Goal: Information Seeking & Learning: Learn about a topic

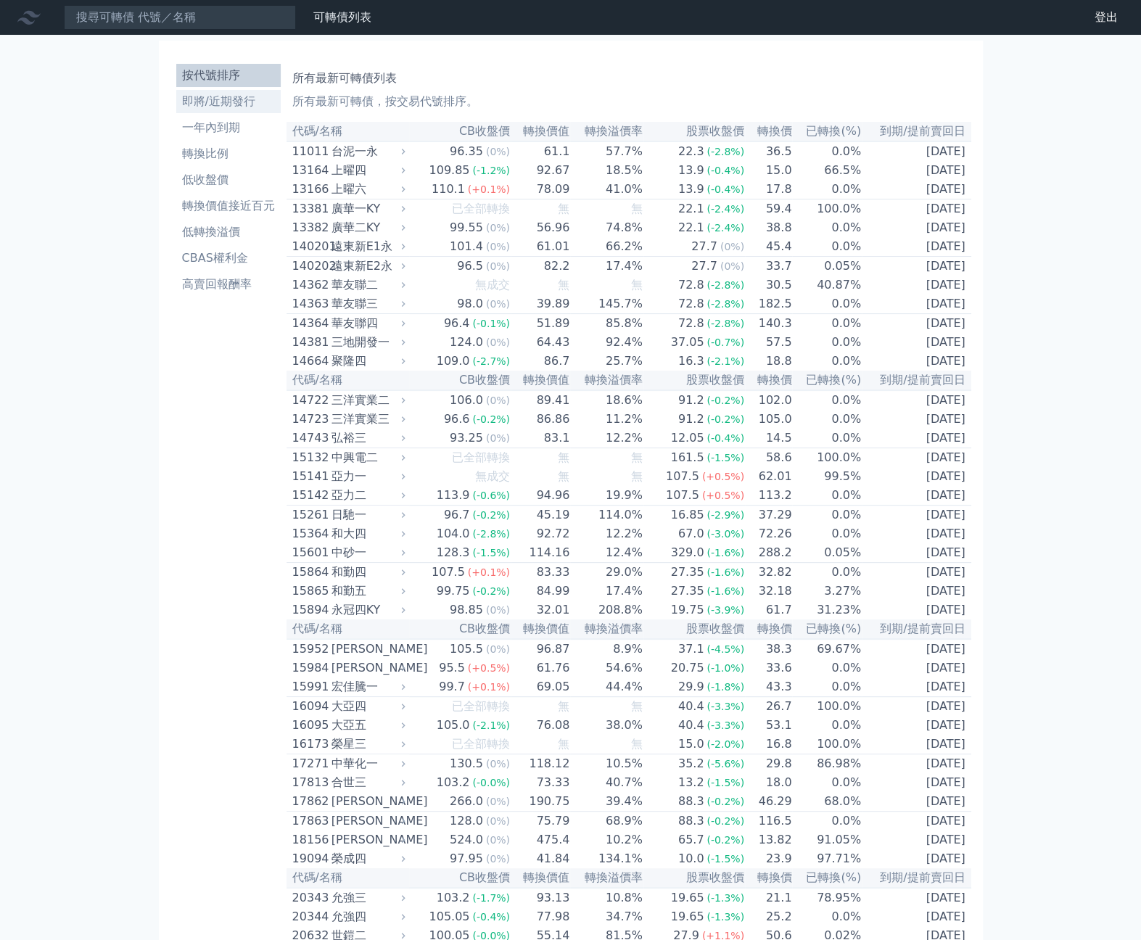
click at [248, 99] on li "即將/近期發行" at bounding box center [228, 101] width 104 height 17
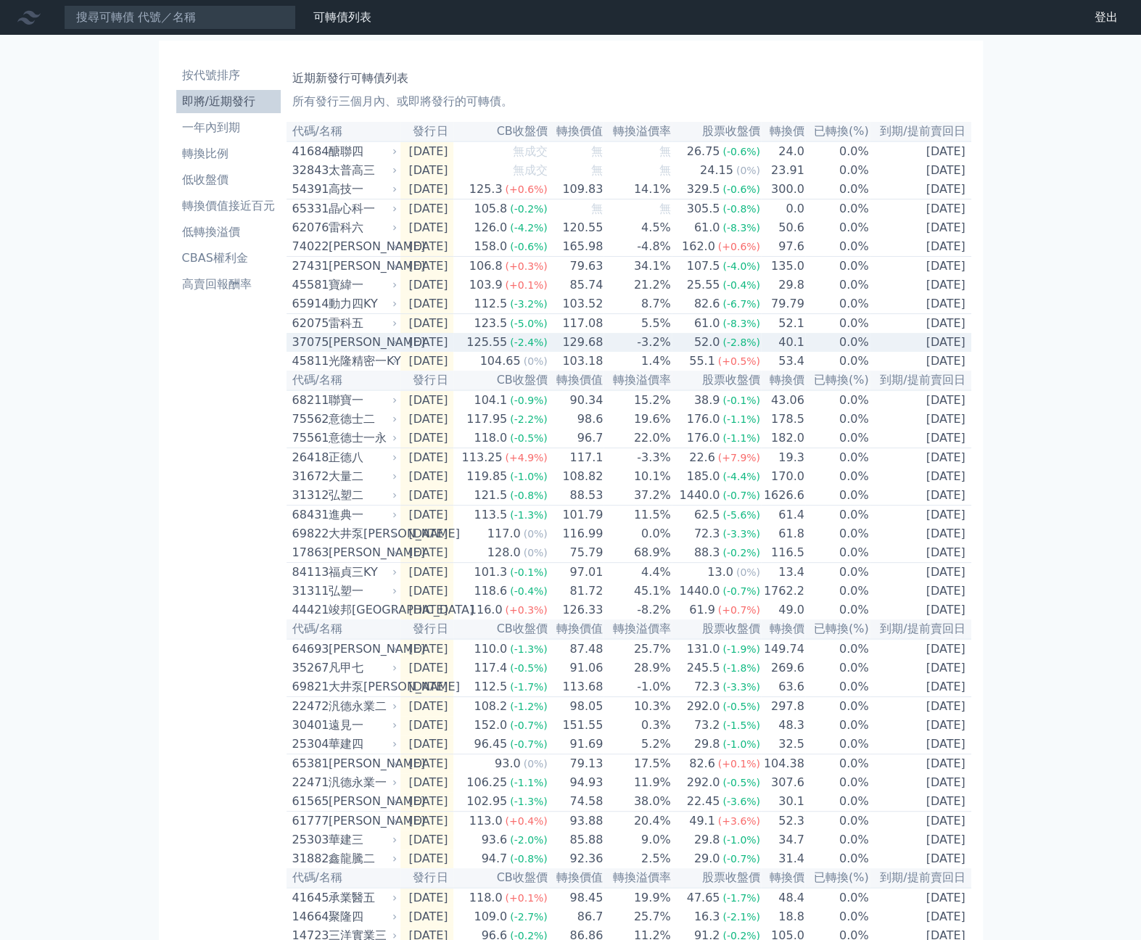
click at [363, 351] on div "[PERSON_NAME]" at bounding box center [362, 342] width 66 height 17
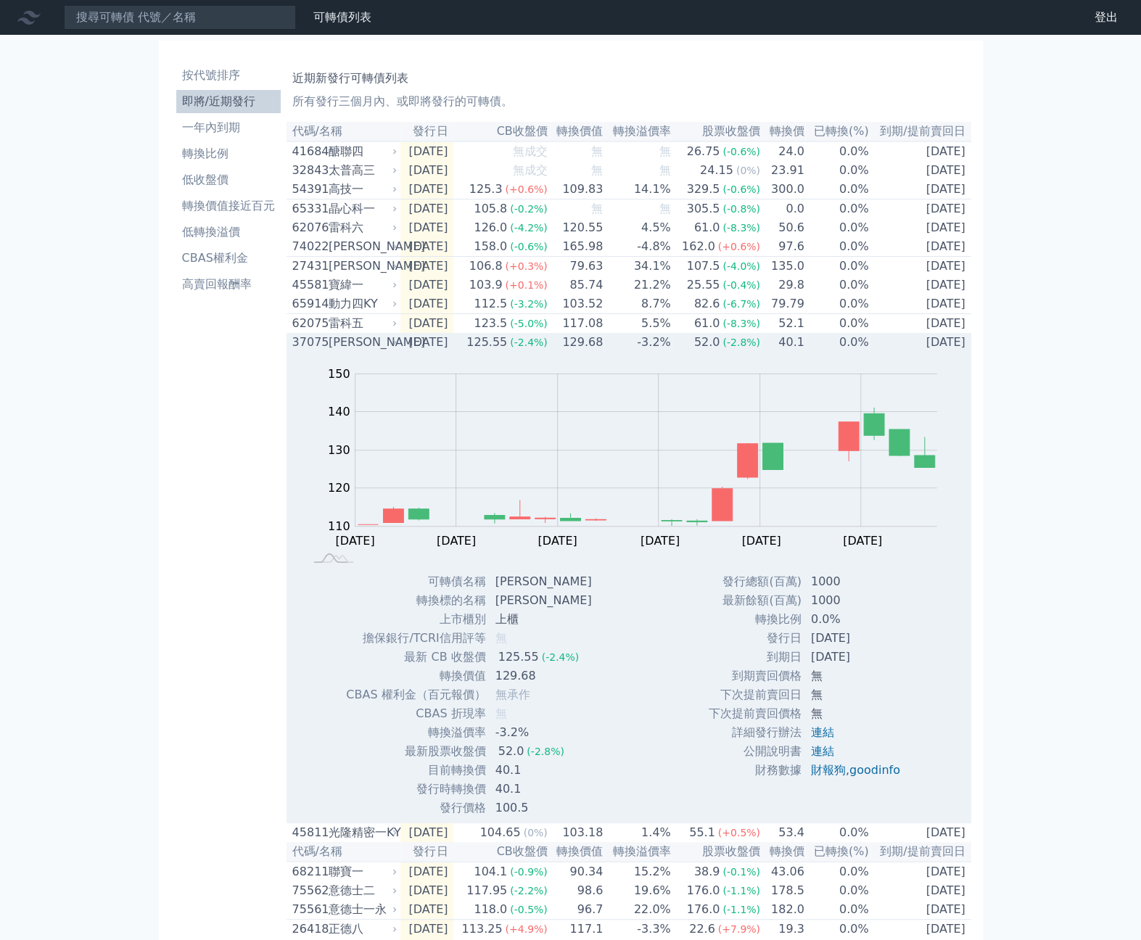
drag, startPoint x: 561, startPoint y: 647, endPoint x: 554, endPoint y: 639, distance: 10.3
click at [559, 645] on tbody "可轉債名稱 [PERSON_NAME] 轉換標的名稱 [PERSON_NAME] 上市櫃別 上櫃 擔保銀行/TCRI信用評等 無 最新 CB 收盤價 125.…" at bounding box center [473, 694] width 257 height 245
drag, startPoint x: 434, startPoint y: 603, endPoint x: 627, endPoint y: 678, distance: 207.1
click at [621, 671] on div "Zoom Out 110 100 105 110 115 120 125 130 160 140 150 90 L [DATE] Aug [DATE] Sep…" at bounding box center [628, 585] width 685 height 466
click at [627, 678] on div "Zoom Out 110 100 105 110 115 120 125 130 160 140 150 90 L [DATE] Aug [DATE] Sep…" at bounding box center [628, 585] width 685 height 466
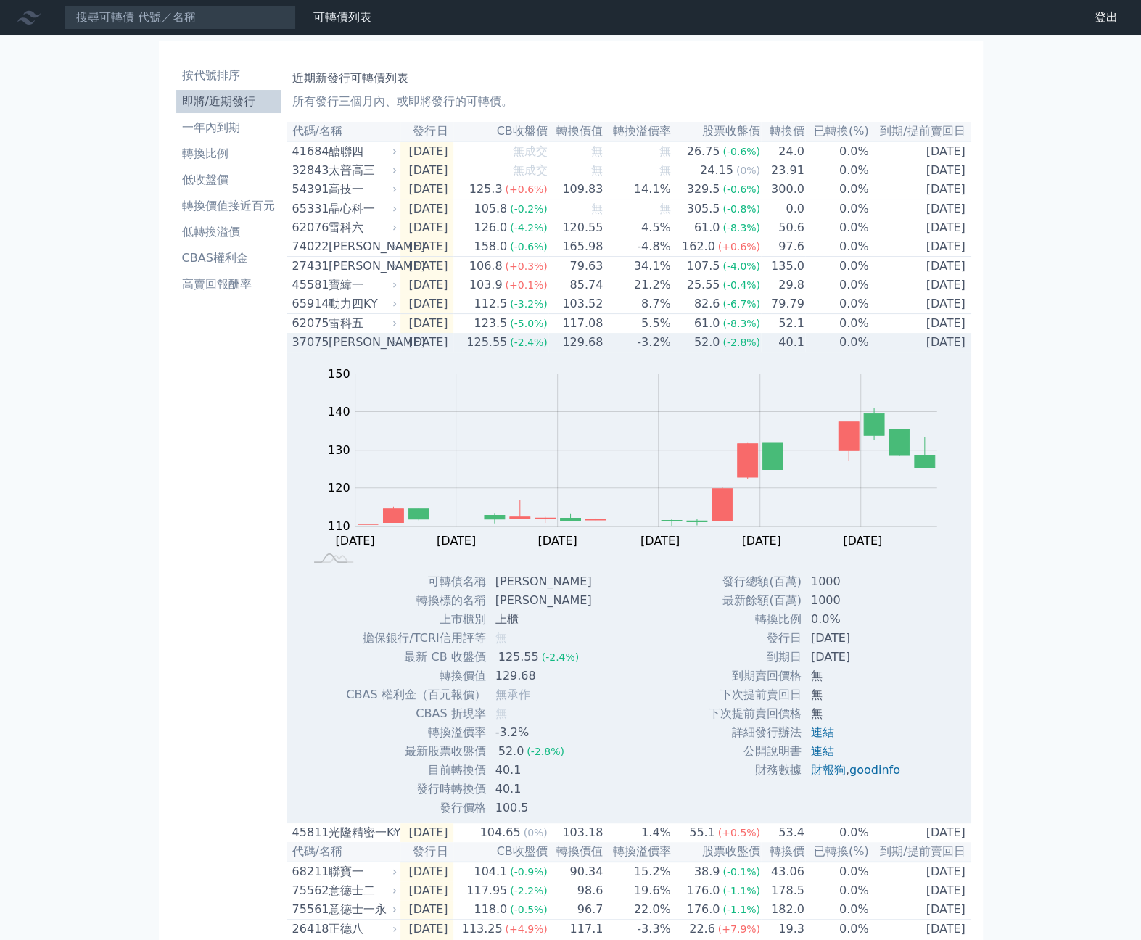
drag, startPoint x: 425, startPoint y: 596, endPoint x: 587, endPoint y: 660, distance: 174.5
click at [587, 660] on div "可轉債名稱 [PERSON_NAME] 轉換標的名稱 [PERSON_NAME] 上市櫃別 上櫃 擔保銀行/TCRI信用評等 無 最新 CB 收盤價 125.…" at bounding box center [467, 694] width 279 height 245
drag, startPoint x: 415, startPoint y: 677, endPoint x: 579, endPoint y: 688, distance: 164.3
click at [579, 688] on tbody "可轉債名稱 [PERSON_NAME] 轉換標的名稱 [PERSON_NAME] 上市櫃別 上櫃 擔保銀行/TCRI信用評等 無 最新 CB 收盤價 125.…" at bounding box center [473, 694] width 257 height 245
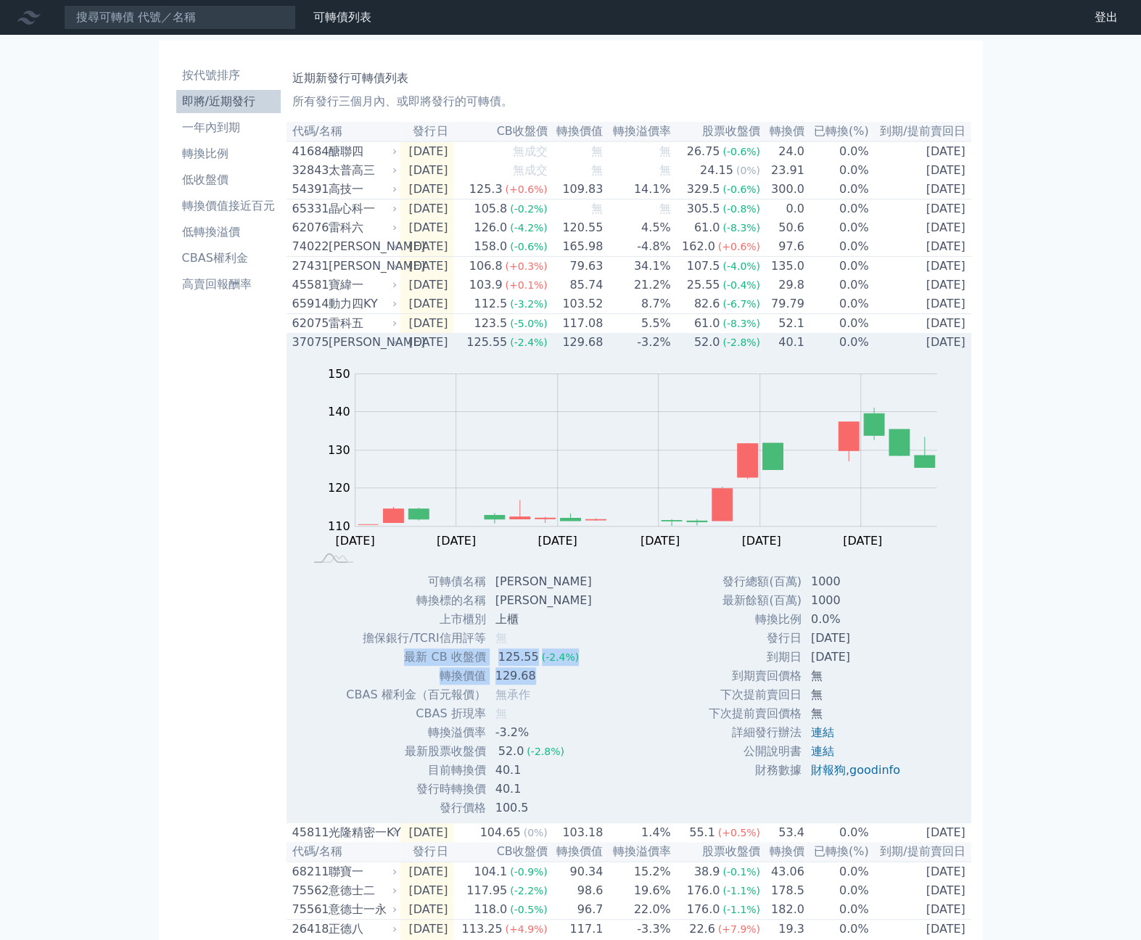
click at [579, 685] on td "129.68" at bounding box center [545, 676] width 117 height 19
click at [639, 704] on div "Zoom Out 110 100 105 110 115 120 125 130 160 140 150 90 L [DATE] Aug [DATE] Sep…" at bounding box center [628, 585] width 685 height 466
drag, startPoint x: 630, startPoint y: 704, endPoint x: 616, endPoint y: 698, distance: 15.0
click at [630, 704] on div "Zoom Out 110 100 105 110 115 120 125 130 160 140 150 90 L [DATE] Aug [DATE] Sep…" at bounding box center [628, 585] width 685 height 466
drag, startPoint x: 466, startPoint y: 591, endPoint x: 527, endPoint y: 713, distance: 136.6
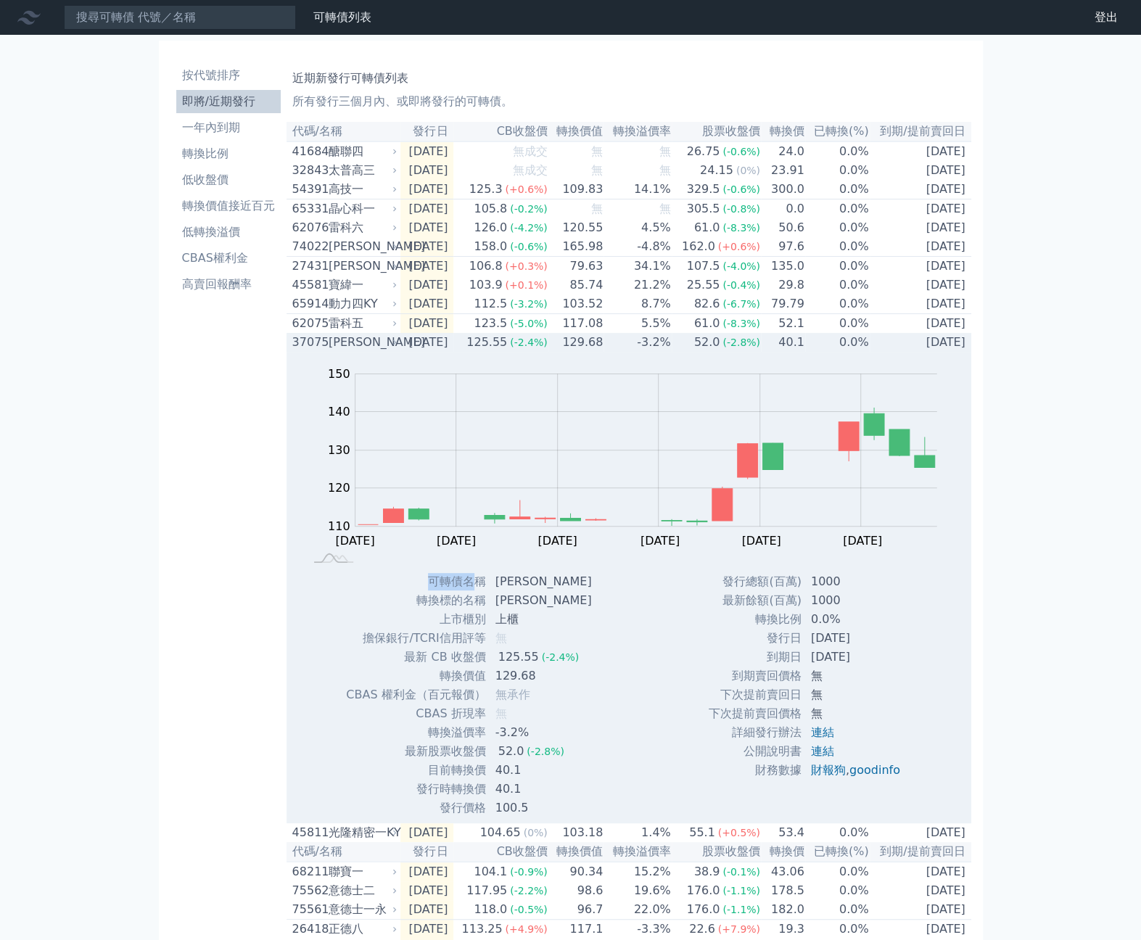
click at [485, 614] on tbody "可轉債名稱 [PERSON_NAME] 轉換標的名稱 [PERSON_NAME] 上市櫃別 上櫃 擔保銀行/TCRI信用評等 無 最新 CB 收盤價 125.…" at bounding box center [473, 694] width 257 height 245
click at [612, 746] on div "Zoom Out 110 100 105 110 115 120 125 130 160 140 150 90 L [DATE] Aug [DATE] Sep…" at bounding box center [628, 585] width 685 height 466
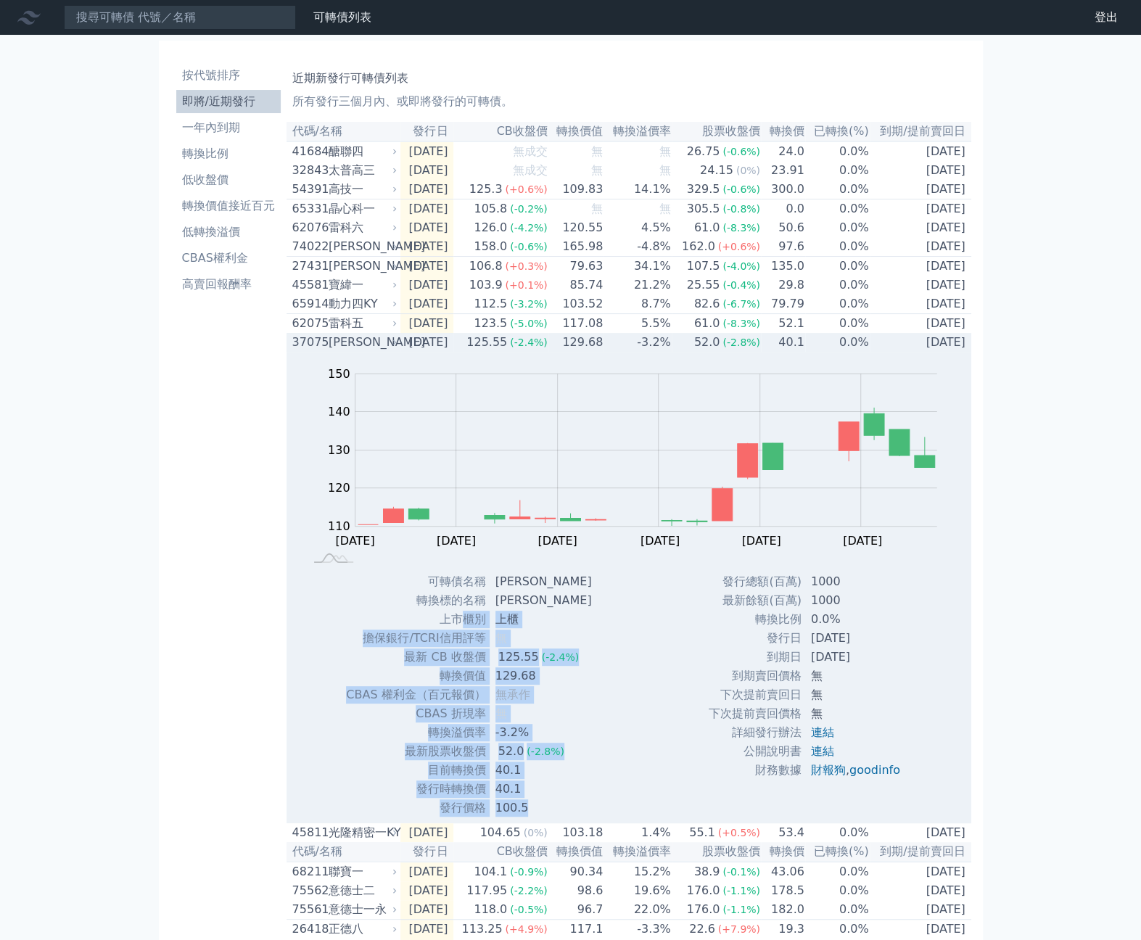
drag, startPoint x: 457, startPoint y: 627, endPoint x: 565, endPoint y: 826, distance: 226.8
click at [564, 817] on tbody "可轉債名稱 [PERSON_NAME] 轉換標的名稱 [PERSON_NAME] 上市櫃別 上櫃 擔保銀行/TCRI信用評等 無 最新 CB 收盤價 125.…" at bounding box center [473, 694] width 257 height 245
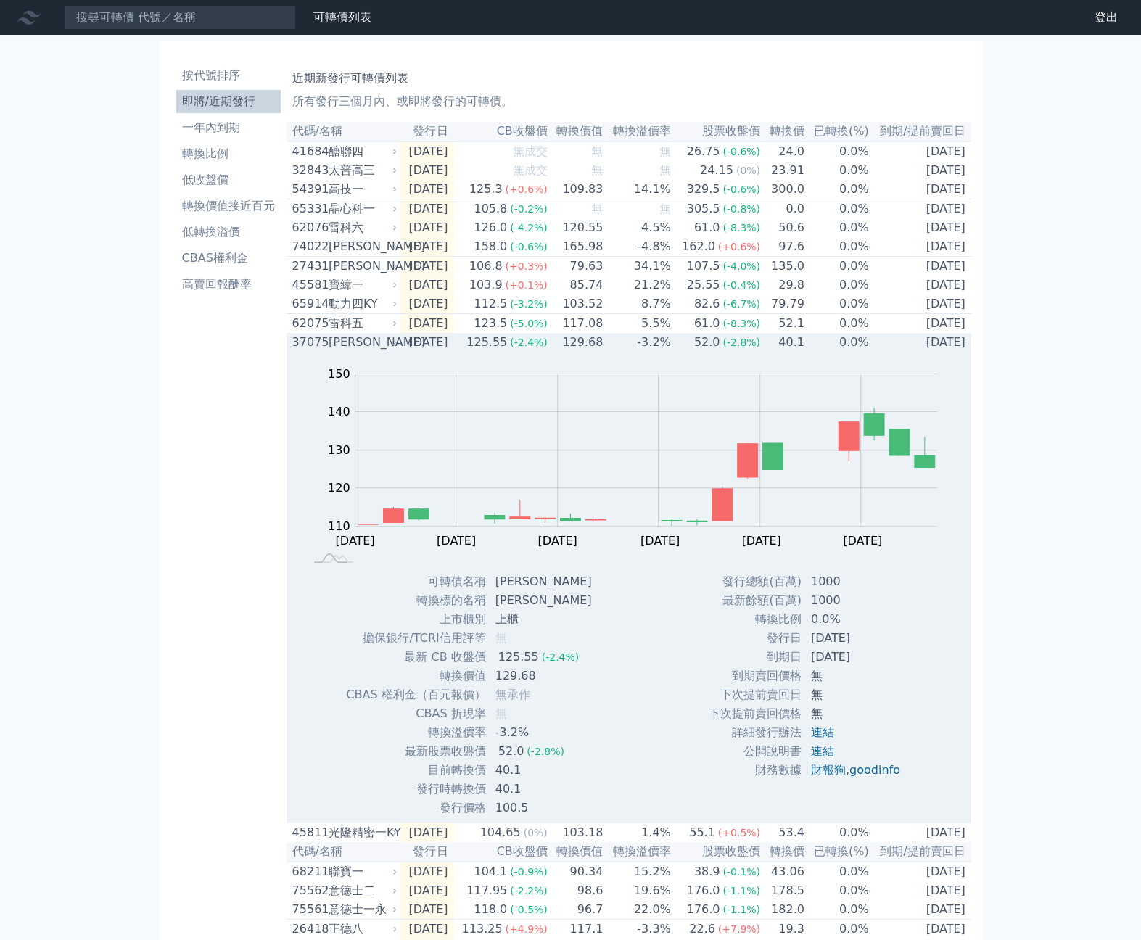
click at [635, 799] on div "Zoom Out 110 100 105 110 115 120 125 130 160 140 150 90 L [DATE] Aug [DATE] Sep…" at bounding box center [628, 585] width 685 height 466
